Goal: Information Seeking & Learning: Compare options

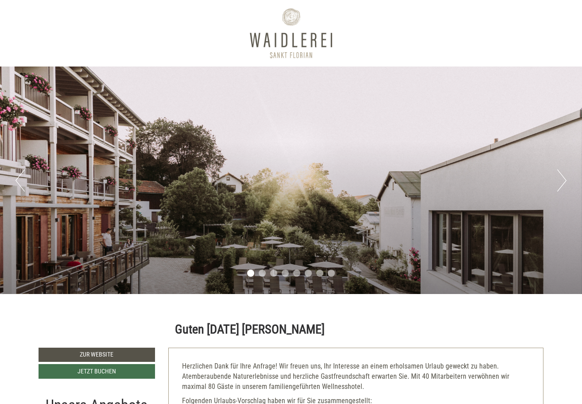
click at [562, 189] on button "Next" at bounding box center [562, 180] width 9 height 22
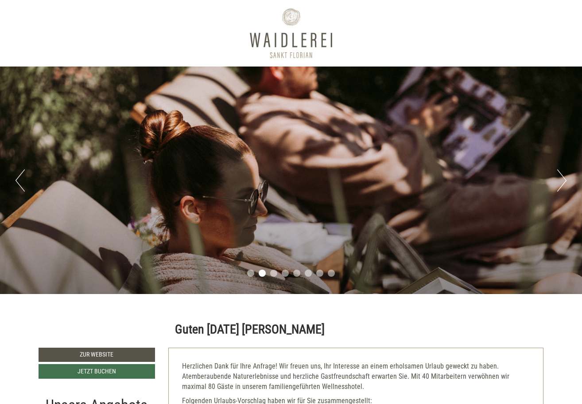
click at [562, 189] on button "Next" at bounding box center [562, 180] width 9 height 22
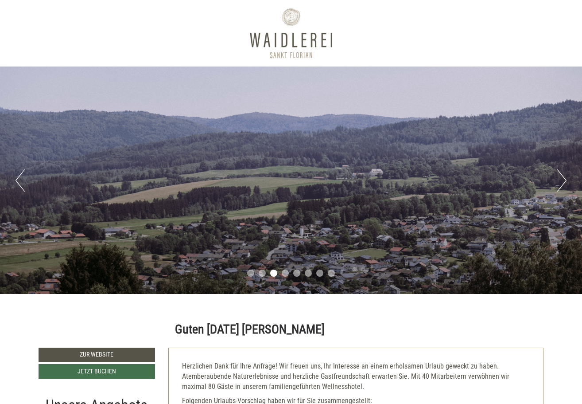
click at [562, 189] on button "Next" at bounding box center [562, 180] width 9 height 22
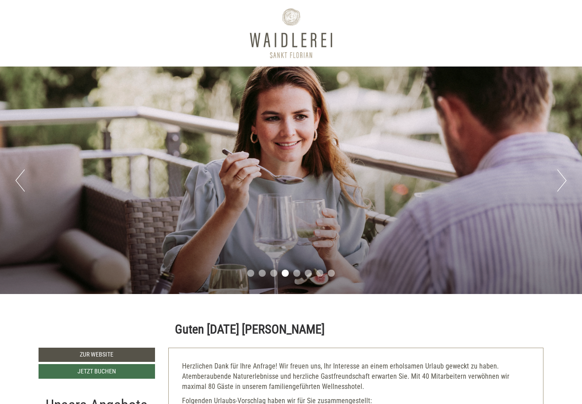
click at [562, 189] on button "Next" at bounding box center [562, 180] width 9 height 22
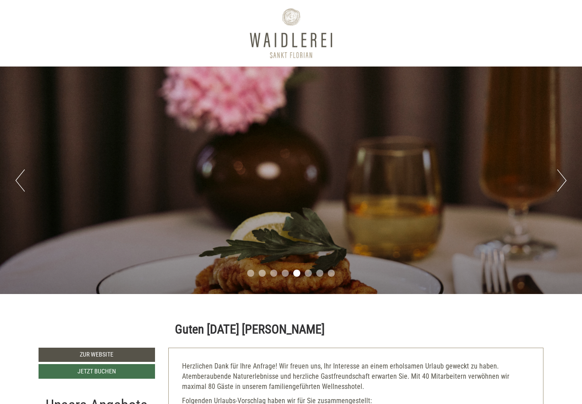
click at [562, 189] on button "Next" at bounding box center [562, 180] width 9 height 22
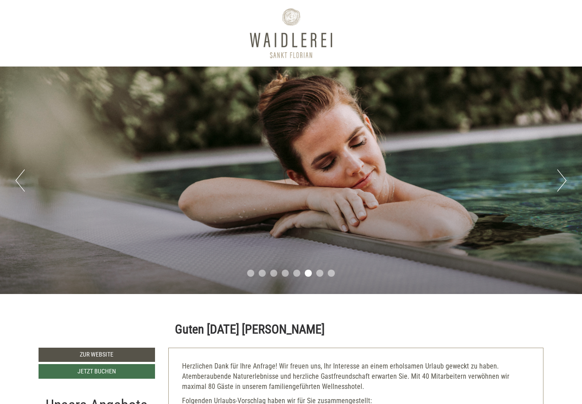
click at [562, 189] on button "Next" at bounding box center [562, 180] width 9 height 22
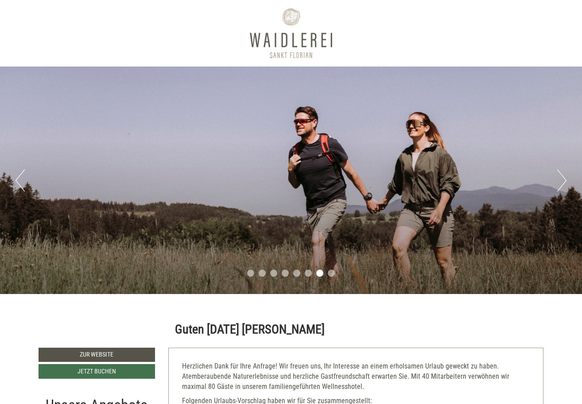
click at [562, 189] on button "Next" at bounding box center [562, 180] width 9 height 22
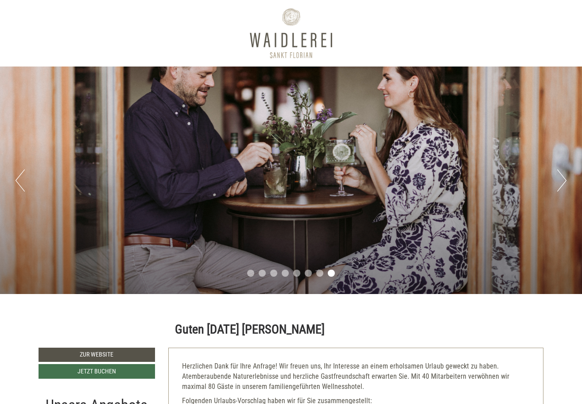
click at [562, 189] on button "Next" at bounding box center [562, 180] width 9 height 22
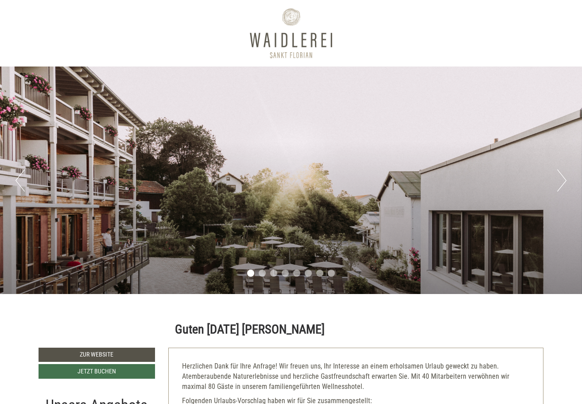
click at [562, 189] on button "Next" at bounding box center [562, 180] width 9 height 22
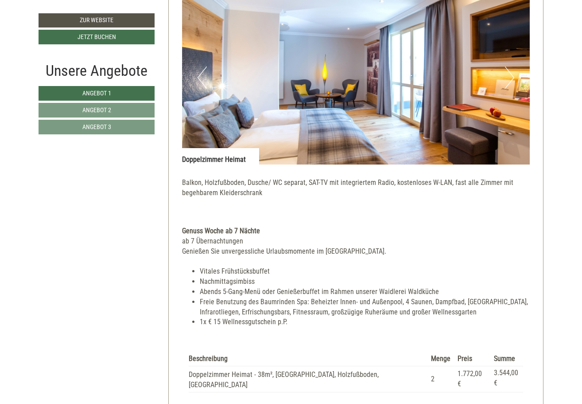
scroll to position [627, 0]
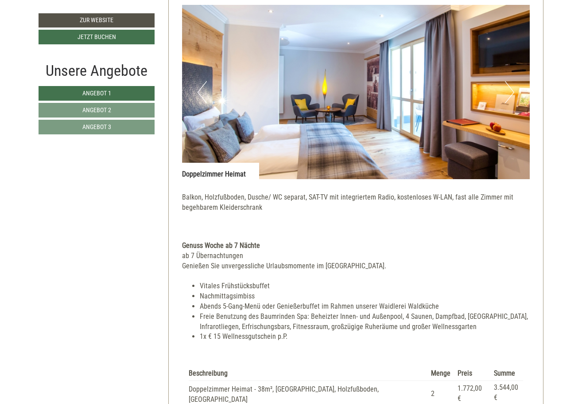
click at [510, 88] on button "Next" at bounding box center [509, 92] width 9 height 22
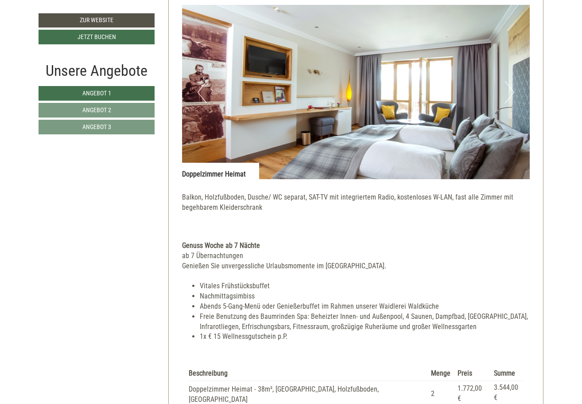
click at [510, 88] on button "Next" at bounding box center [509, 92] width 9 height 22
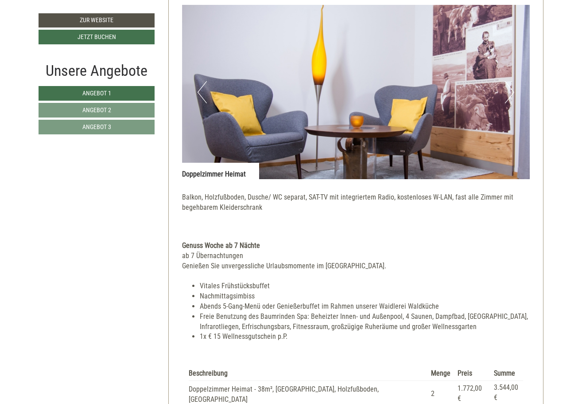
click at [510, 88] on button "Next" at bounding box center [509, 92] width 9 height 22
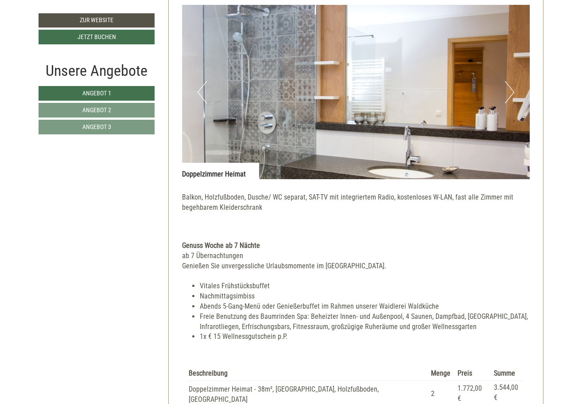
click at [510, 88] on button "Next" at bounding box center [509, 92] width 9 height 22
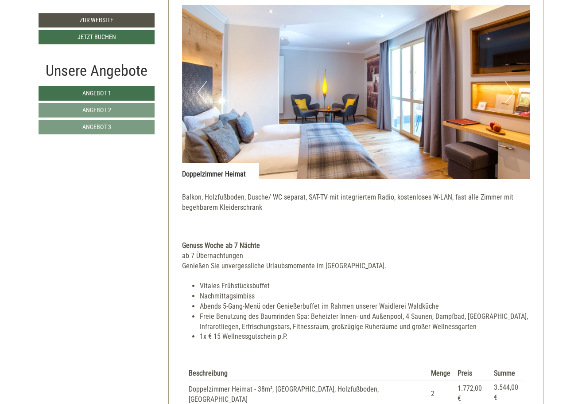
click at [510, 88] on button "Next" at bounding box center [509, 92] width 9 height 22
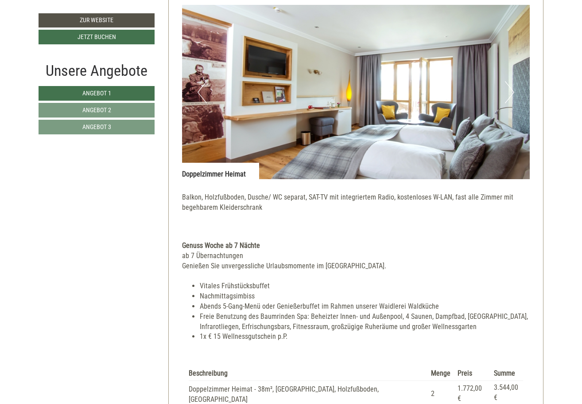
click at [510, 88] on button "Next" at bounding box center [509, 92] width 9 height 22
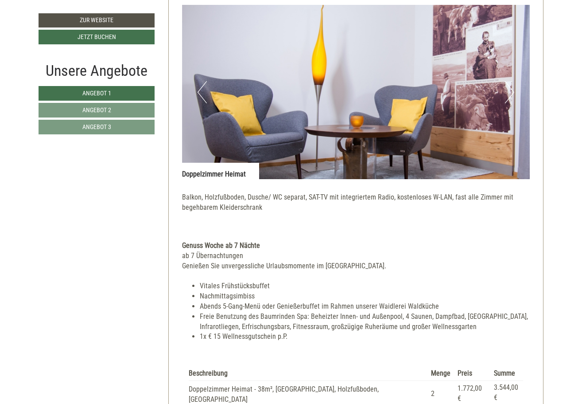
click at [510, 88] on button "Next" at bounding box center [509, 92] width 9 height 22
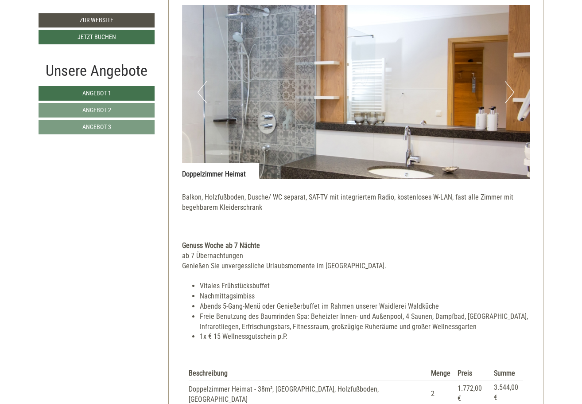
click at [510, 88] on button "Next" at bounding box center [509, 92] width 9 height 22
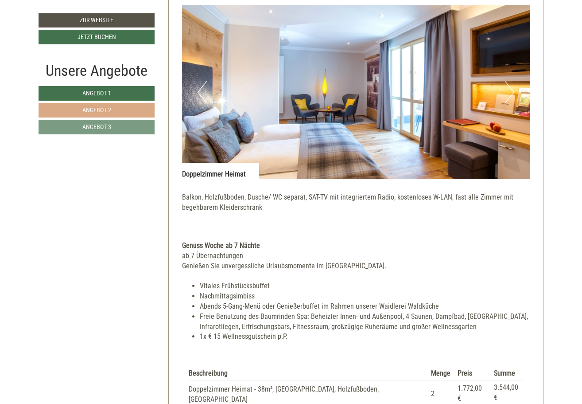
click at [130, 112] on link "Angebot 2" at bounding box center [97, 110] width 116 height 15
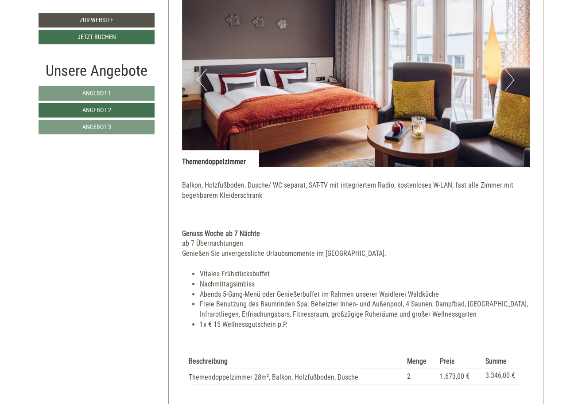
scroll to position [583, 0]
click at [510, 83] on button "Next" at bounding box center [509, 80] width 9 height 22
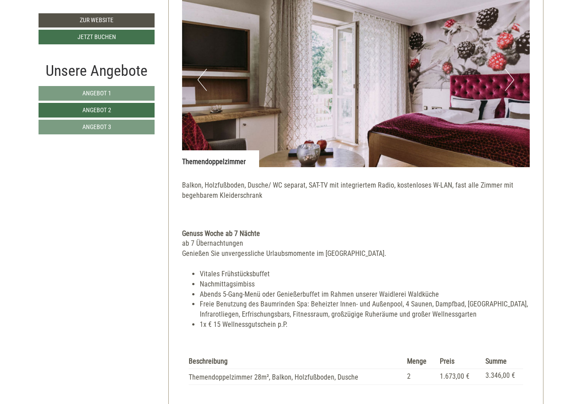
click at [510, 83] on button "Next" at bounding box center [509, 80] width 9 height 22
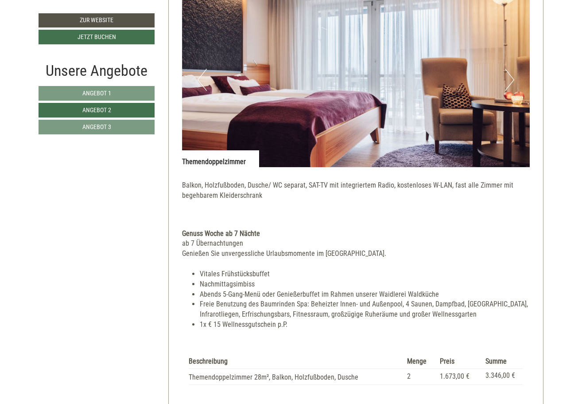
click at [510, 83] on button "Next" at bounding box center [509, 80] width 9 height 22
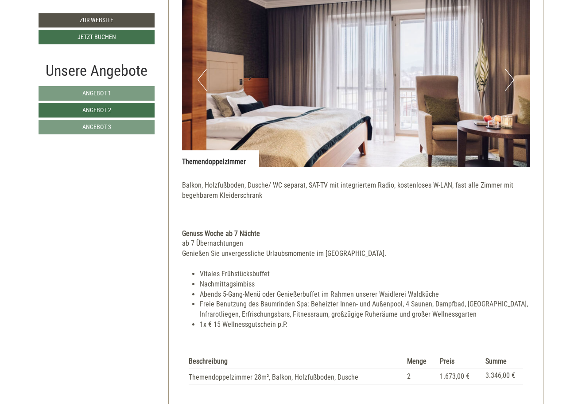
click at [510, 83] on button "Next" at bounding box center [509, 80] width 9 height 22
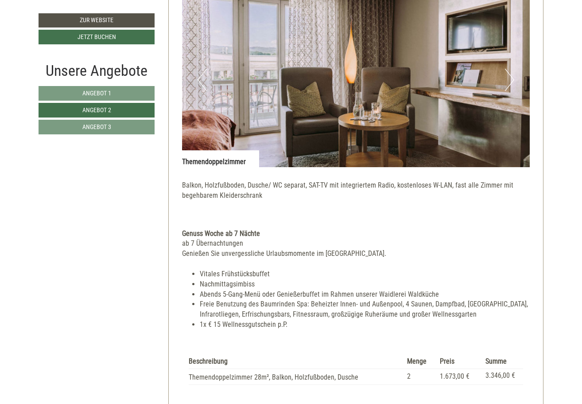
click at [510, 83] on button "Next" at bounding box center [509, 80] width 9 height 22
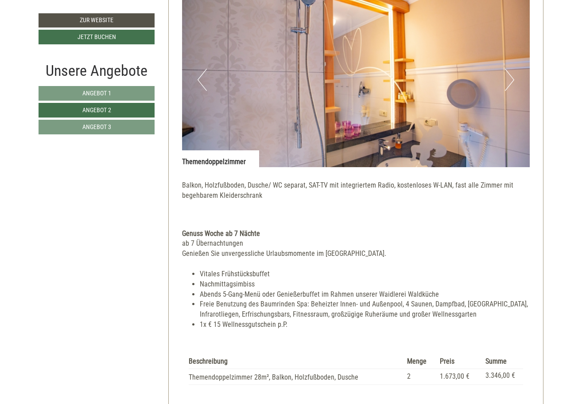
click at [510, 83] on button "Next" at bounding box center [509, 80] width 9 height 22
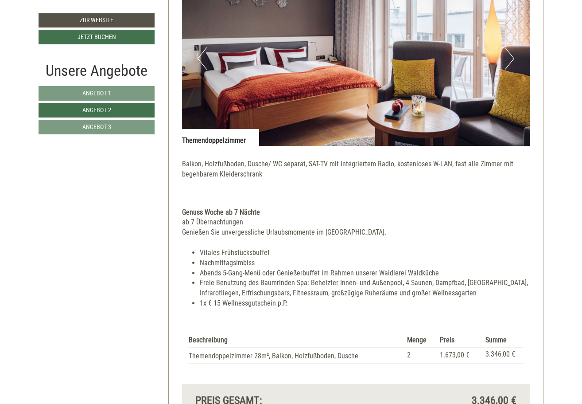
scroll to position [602, 0]
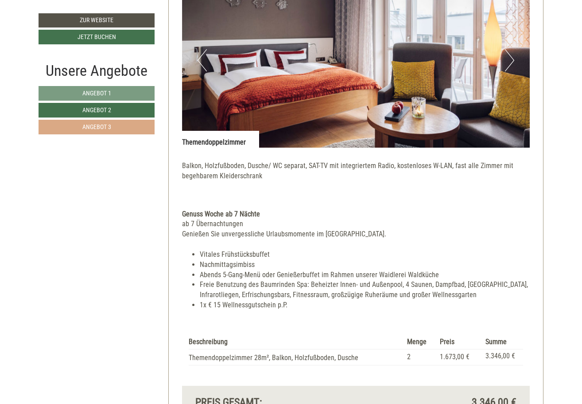
click at [133, 128] on link "Angebot 3" at bounding box center [97, 127] width 116 height 15
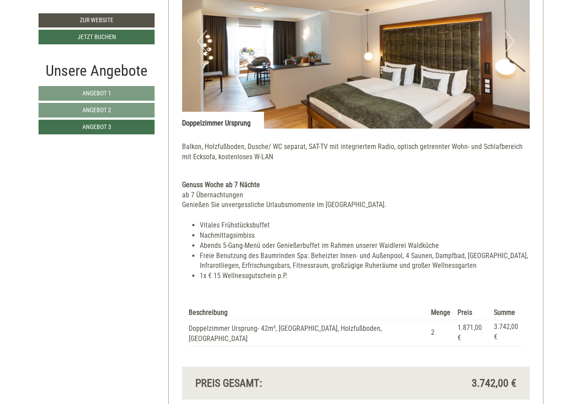
scroll to position [625, 0]
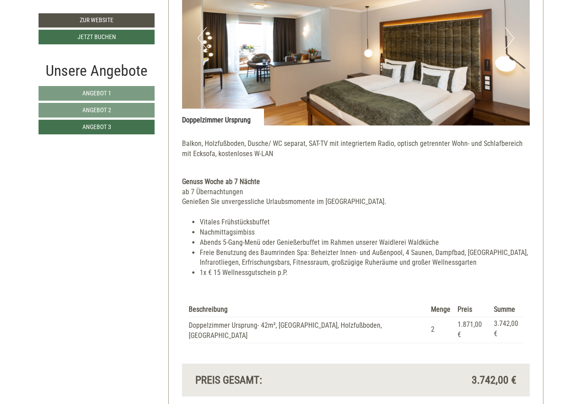
click at [511, 38] on button "Next" at bounding box center [509, 38] width 9 height 22
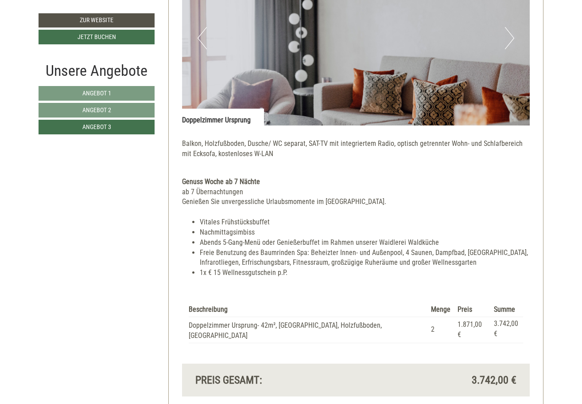
click at [511, 38] on button "Next" at bounding box center [509, 38] width 9 height 22
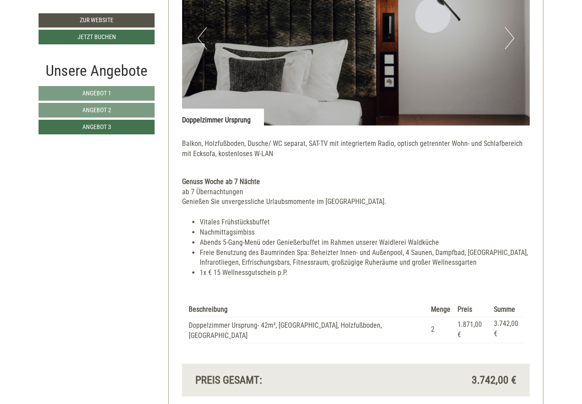
click at [511, 38] on button "Next" at bounding box center [509, 38] width 9 height 22
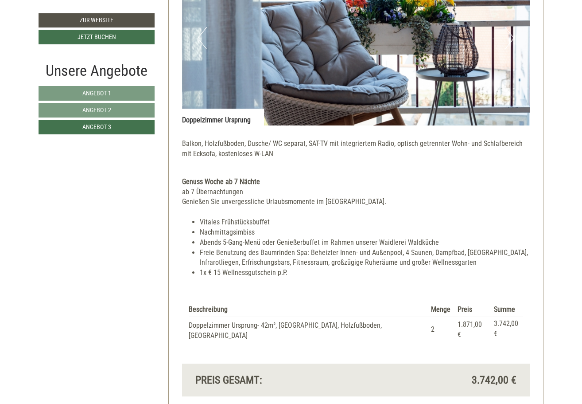
click at [511, 38] on button "Next" at bounding box center [509, 38] width 9 height 22
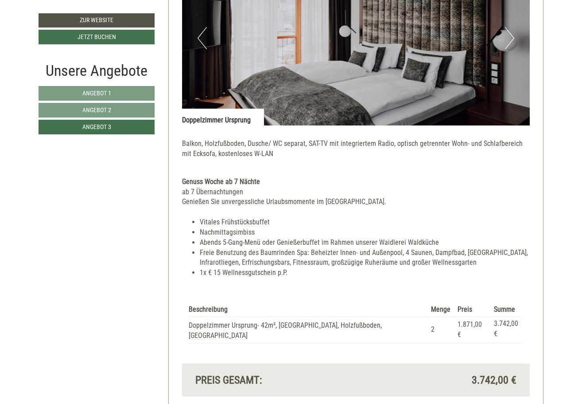
click at [511, 38] on button "Next" at bounding box center [509, 38] width 9 height 22
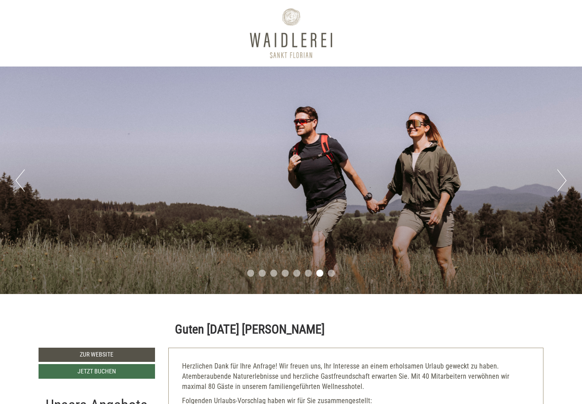
scroll to position [0, 0]
click at [564, 187] on button "Next" at bounding box center [562, 180] width 9 height 22
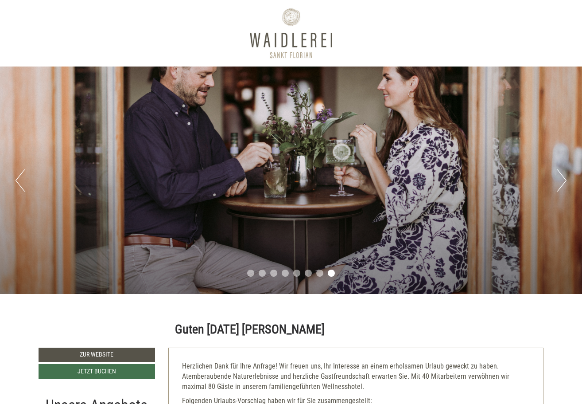
click at [564, 187] on button "Next" at bounding box center [562, 180] width 9 height 22
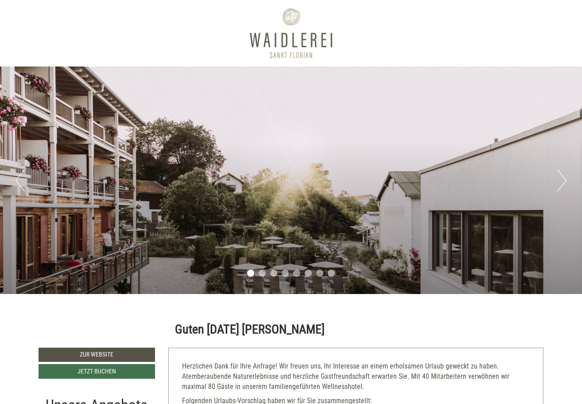
click at [564, 187] on button "Next" at bounding box center [562, 180] width 9 height 22
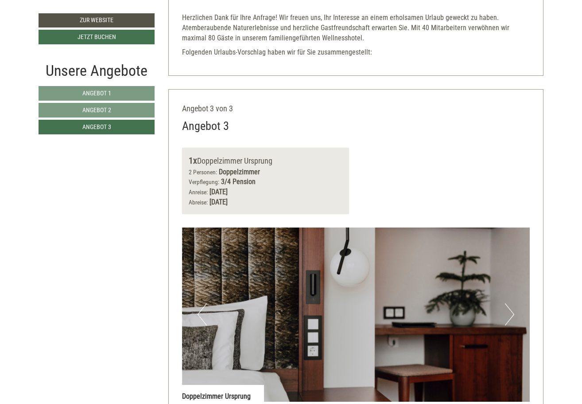
scroll to position [351, 0]
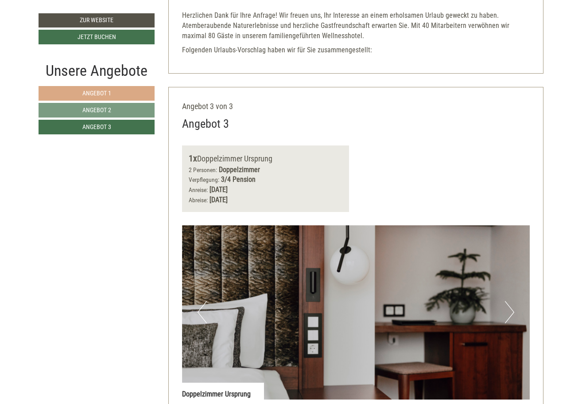
click at [131, 94] on link "Angebot 1" at bounding box center [97, 93] width 116 height 15
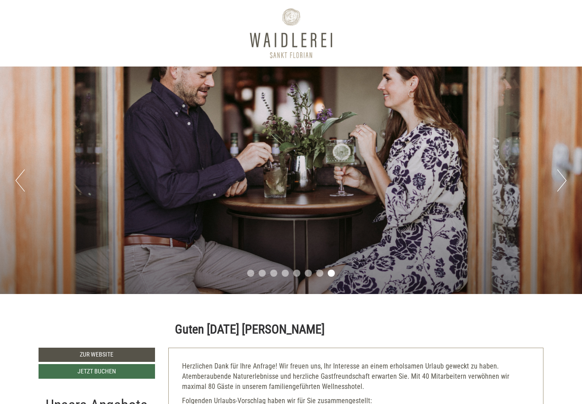
scroll to position [0, 0]
